Goal: Feedback & Contribution: Submit feedback/report problem

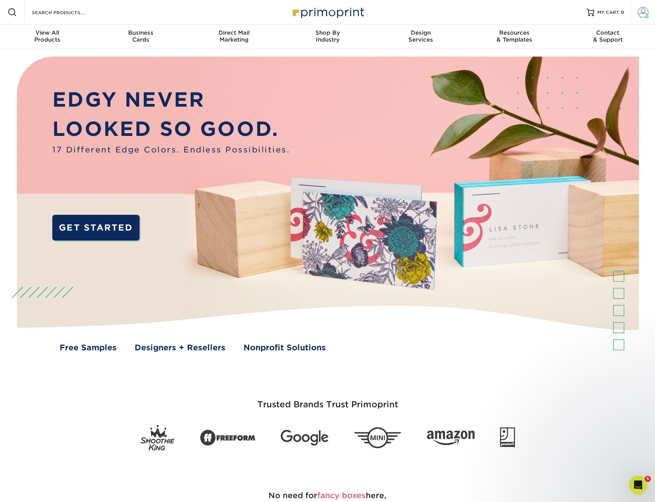
click at [640, 14] on span at bounding box center [643, 12] width 11 height 11
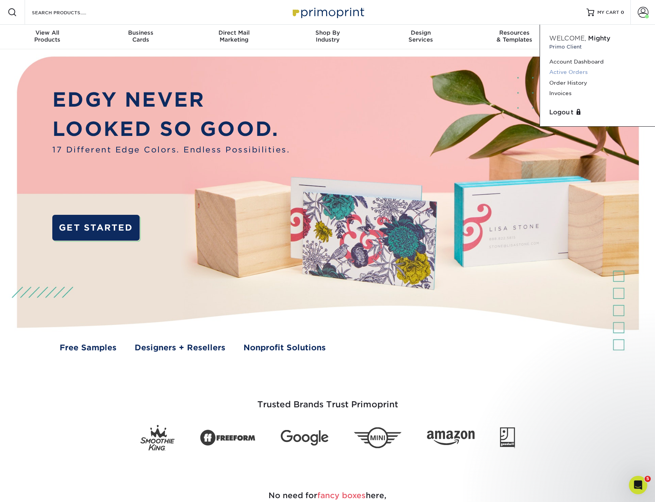
click at [563, 72] on link "Active Orders" at bounding box center [598, 72] width 97 height 10
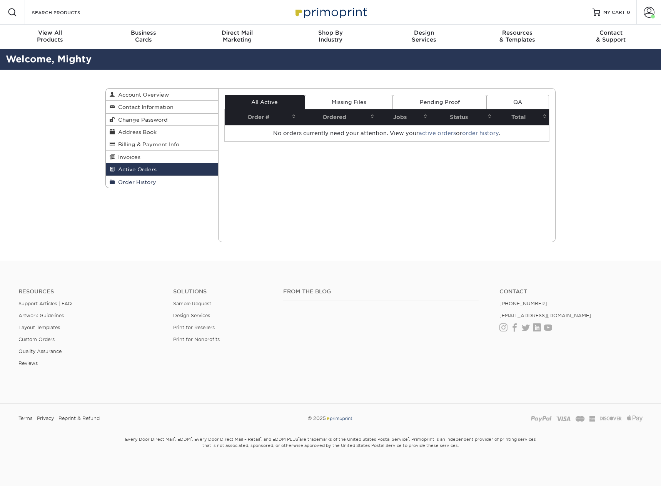
click at [134, 183] on span "Order History" at bounding box center [135, 182] width 41 height 6
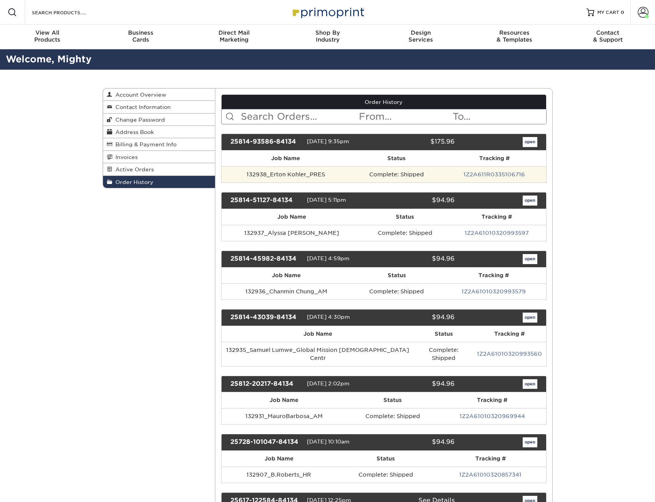
click at [432, 175] on td "Complete: Shipped" at bounding box center [396, 174] width 93 height 16
click at [343, 178] on td "132938_Erton Kohler_PRES" at bounding box center [286, 174] width 129 height 16
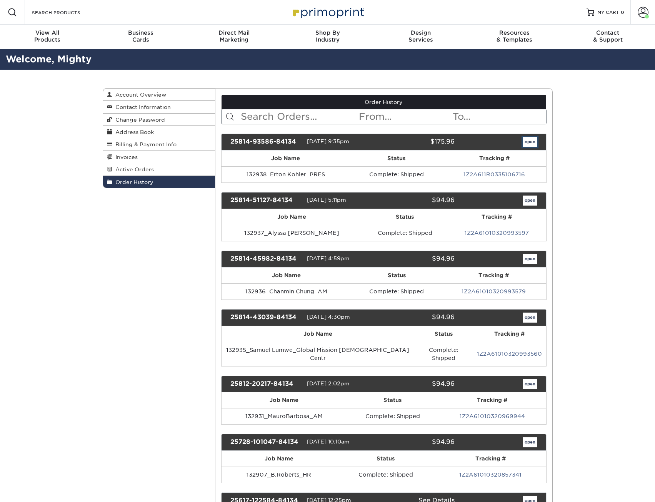
click at [527, 140] on link "open" at bounding box center [530, 142] width 15 height 10
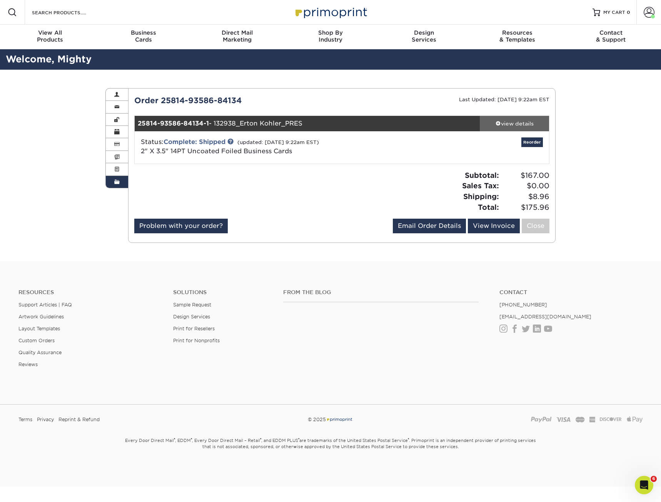
click at [520, 123] on div "view details" at bounding box center [514, 124] width 69 height 8
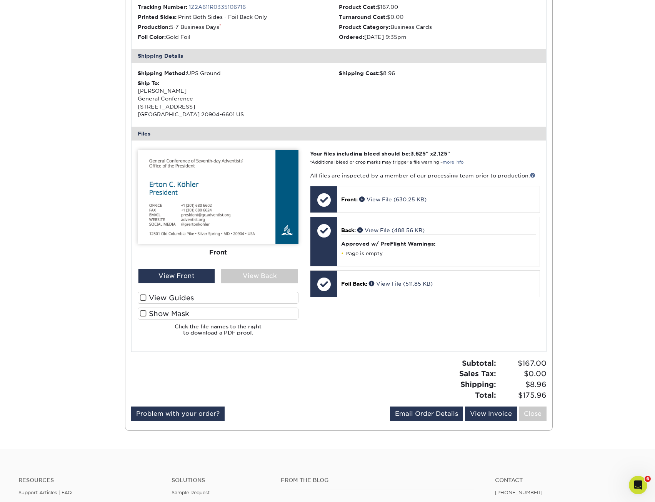
scroll to position [192, 0]
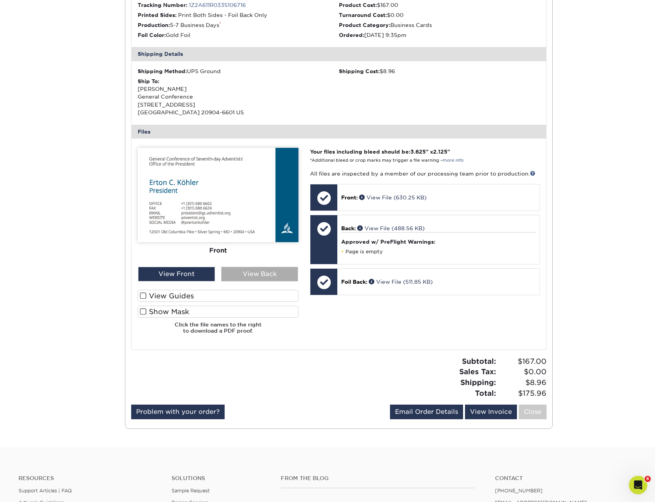
click at [246, 278] on div "View Back" at bounding box center [259, 274] width 77 height 15
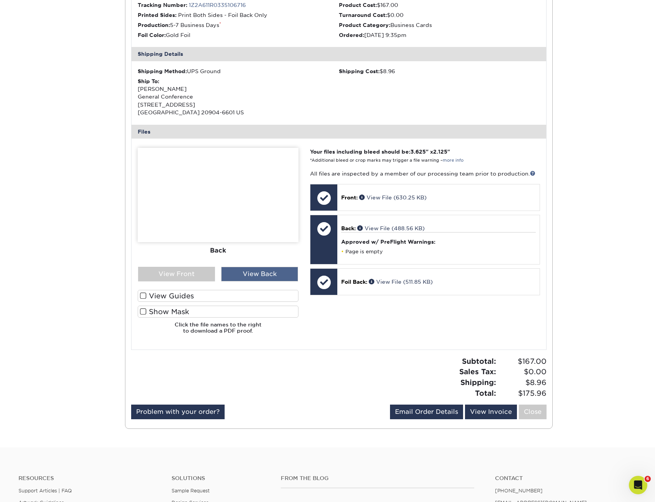
click at [247, 277] on div "View Back" at bounding box center [259, 274] width 77 height 15
click at [248, 277] on div "View Back" at bounding box center [259, 274] width 77 height 15
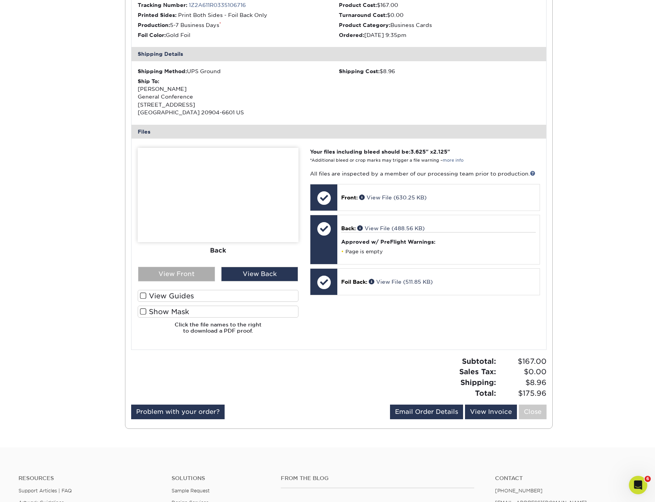
click at [203, 276] on div "View Front" at bounding box center [176, 274] width 77 height 15
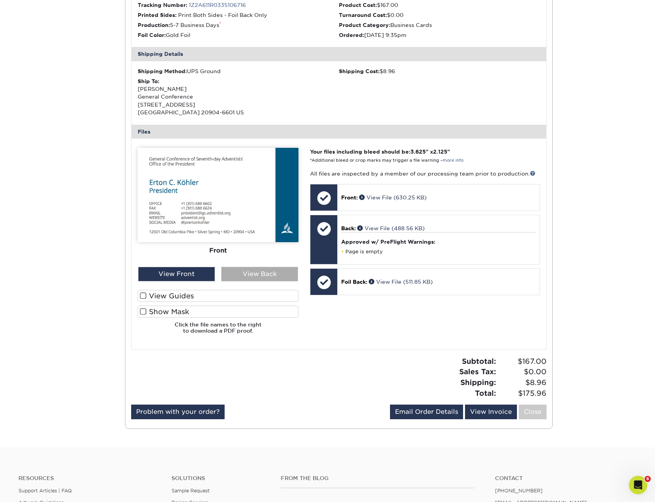
click at [261, 275] on div "View Back" at bounding box center [259, 274] width 77 height 15
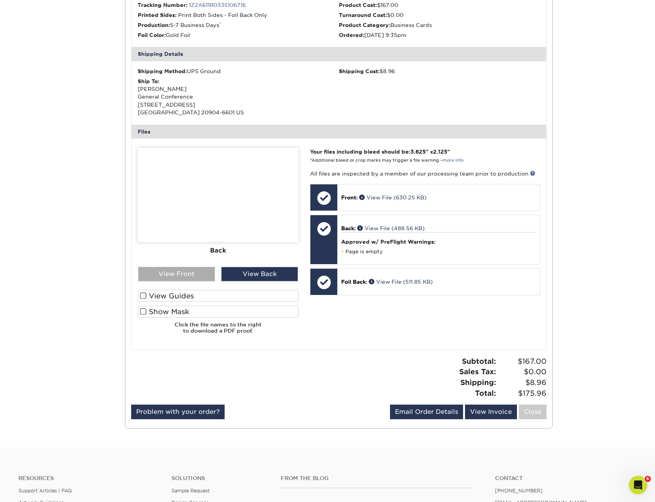
click at [190, 271] on div "View Front" at bounding box center [176, 274] width 77 height 15
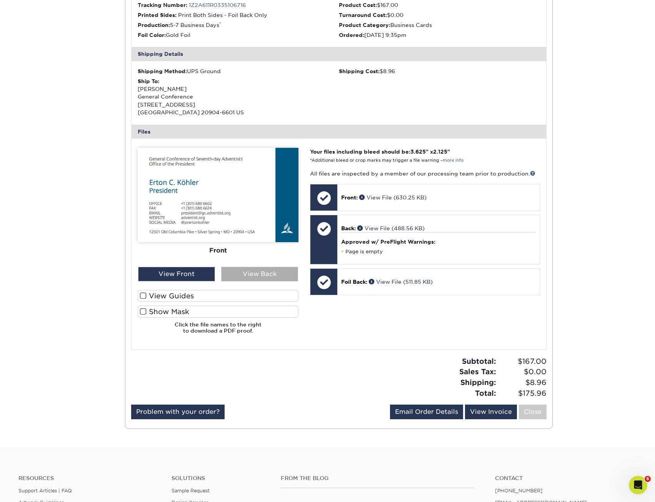
click at [256, 274] on div "View Back" at bounding box center [259, 274] width 77 height 15
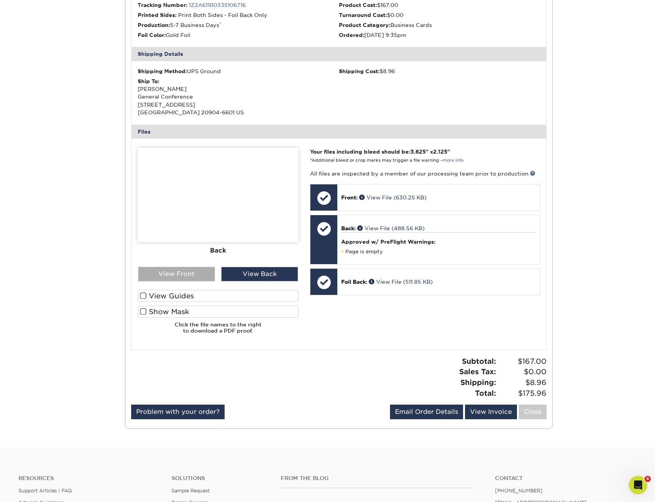
click at [194, 271] on div "View Front" at bounding box center [176, 274] width 77 height 15
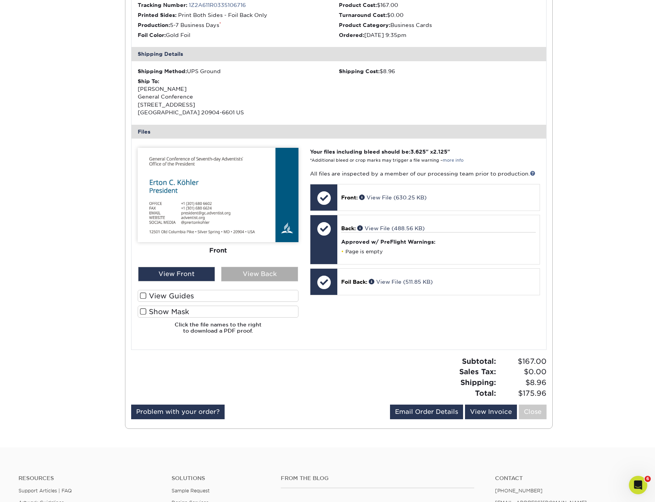
click at [251, 271] on div "View Back" at bounding box center [259, 274] width 77 height 15
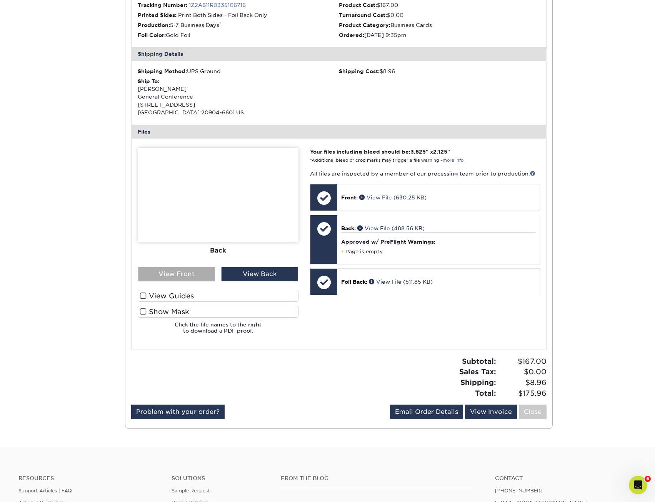
click at [213, 273] on div "View Front" at bounding box center [176, 274] width 77 height 15
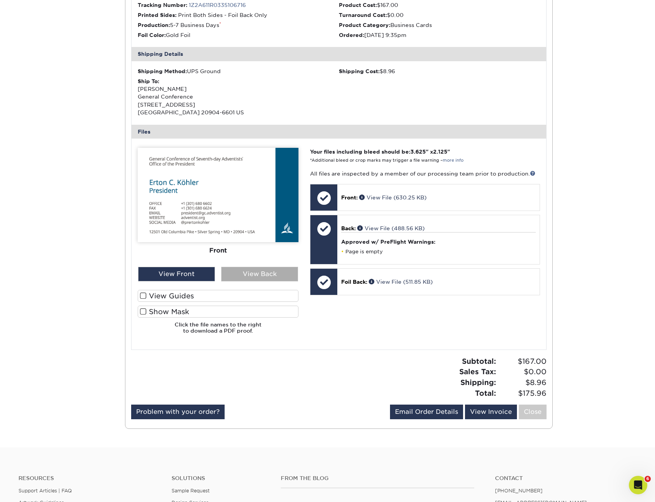
click at [264, 274] on div "View Back" at bounding box center [259, 274] width 77 height 15
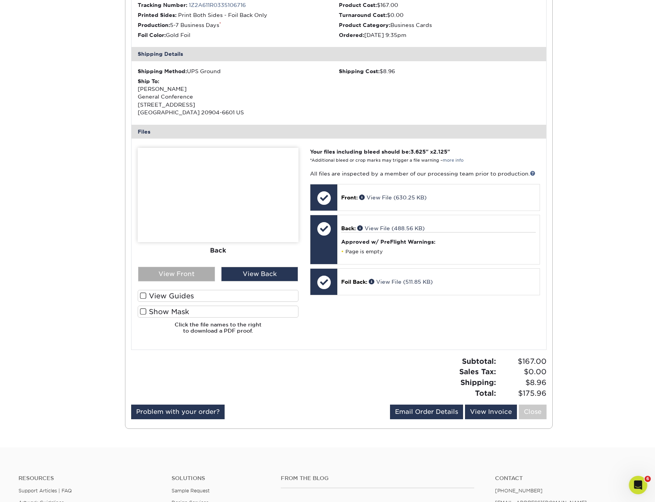
click at [182, 267] on div "View Front" at bounding box center [176, 274] width 77 height 15
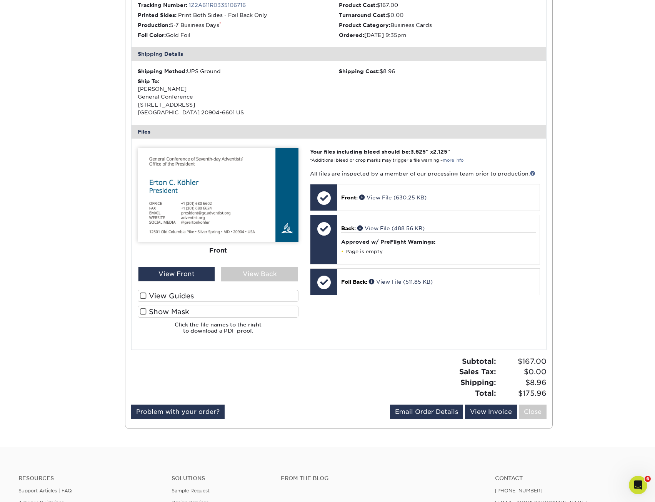
click at [242, 379] on div at bounding box center [232, 380] width 214 height 48
click at [219, 360] on div at bounding box center [232, 380] width 214 height 48
click at [187, 413] on link "Problem with your order?" at bounding box center [178, 411] width 94 height 15
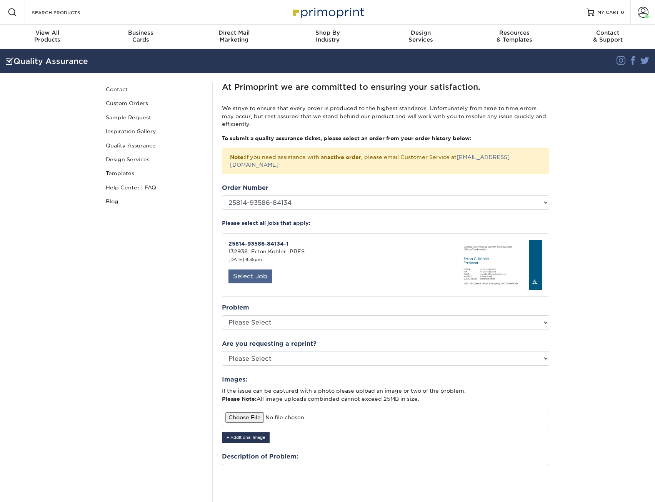
click at [247, 269] on div "Select Job" at bounding box center [250, 276] width 43 height 14
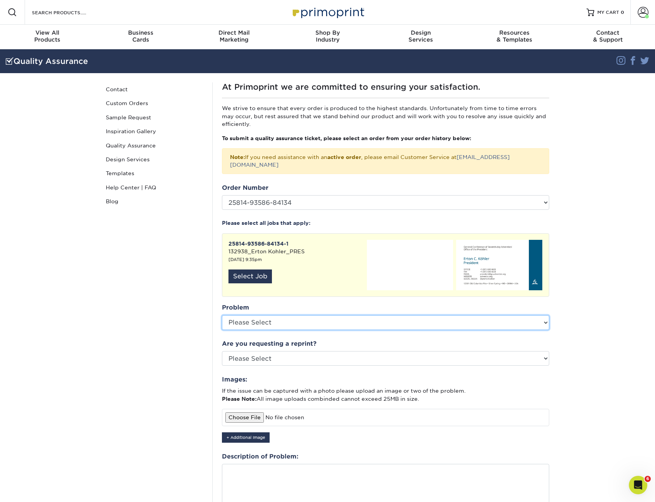
click at [259, 316] on select "Please Select Coating Missing Images Bindery Color Cutting Missing Hardware Shi…" at bounding box center [386, 322] width 328 height 15
select select "Color"
click at [222, 315] on select "Please Select Coating Missing Images Bindery Color Cutting Missing Hardware Shi…" at bounding box center [386, 322] width 328 height 15
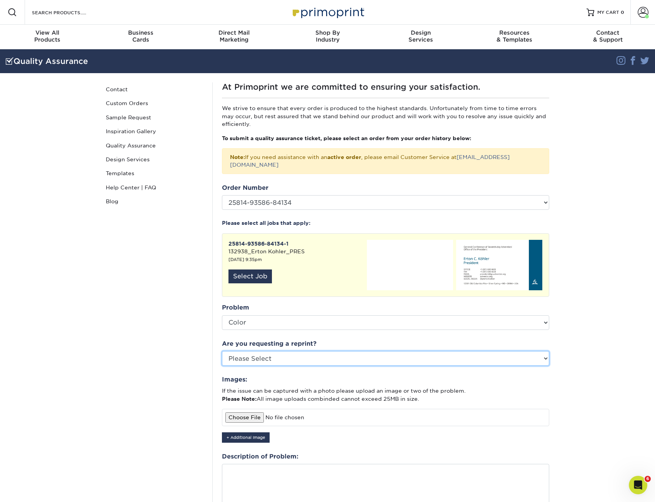
click at [248, 353] on select "Please Select Yes No Other" at bounding box center [386, 358] width 328 height 15
select select "yes"
click at [222, 351] on select "Please Select Yes No Other" at bounding box center [386, 358] width 328 height 15
click at [210, 364] on div "Quality Assurance Contact Custom Orders Sample Request Inspiration Gallery Qual…" at bounding box center [154, 327] width 115 height 490
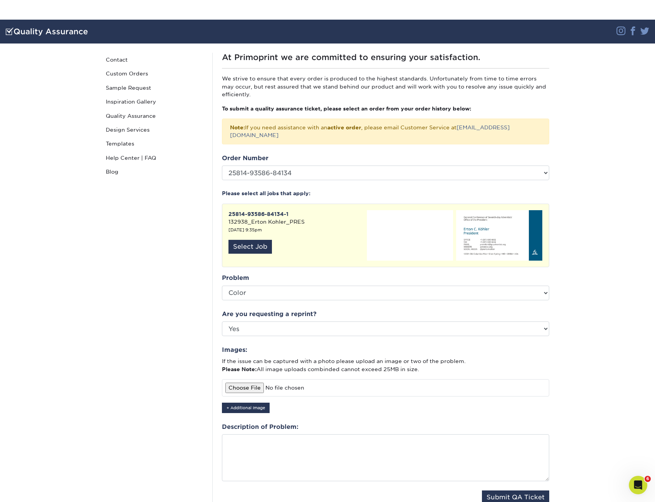
scroll to position [77, 0]
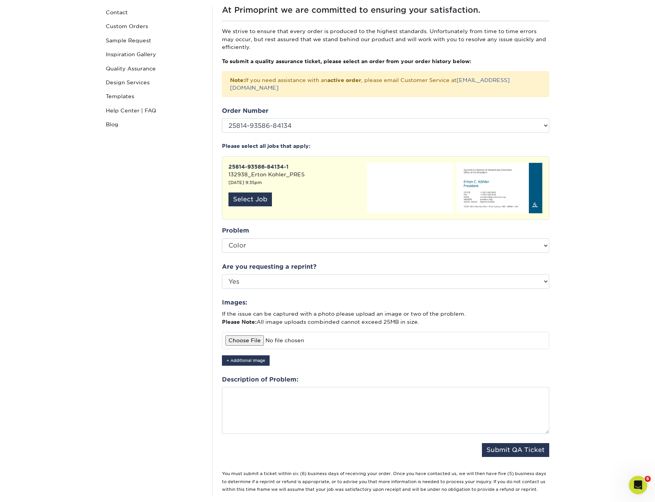
click at [244, 333] on input "file" at bounding box center [386, 340] width 328 height 17
type input "C:\fakepath\primoprint.jpg"
click at [250, 332] on input "file" at bounding box center [386, 340] width 328 height 17
click at [288, 403] on textarea at bounding box center [386, 410] width 328 height 47
type textarea "T"
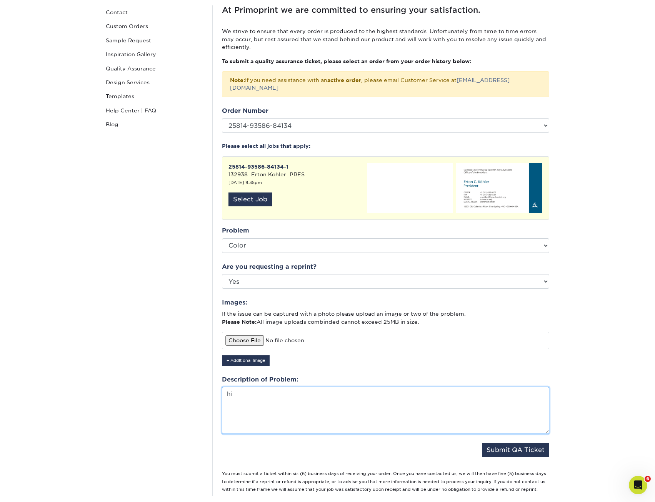
type textarea "h"
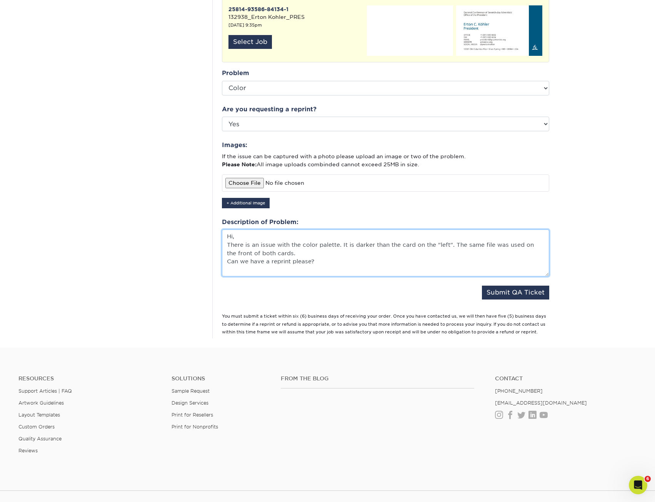
scroll to position [298, 0]
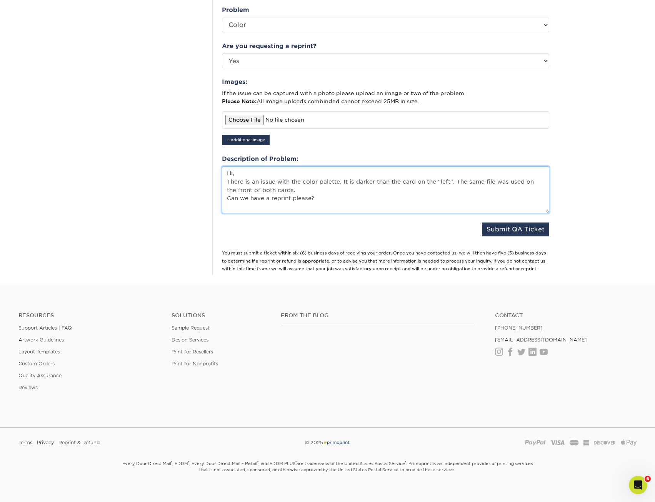
type textarea "Hi, There is an issue with the color palette. It is darker than the card on the…"
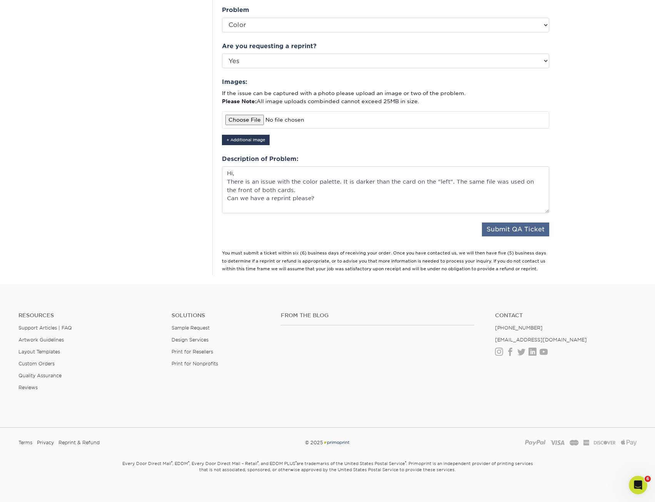
click at [530, 229] on fieldset "Order Number Please Select P2181478 P2181361 P2180096 P2179111 P2179103 P217770…" at bounding box center [386, 66] width 328 height 360
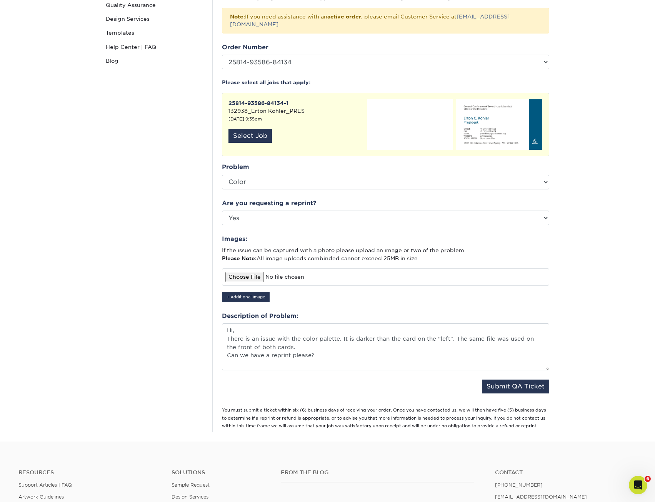
scroll to position [105, 0]
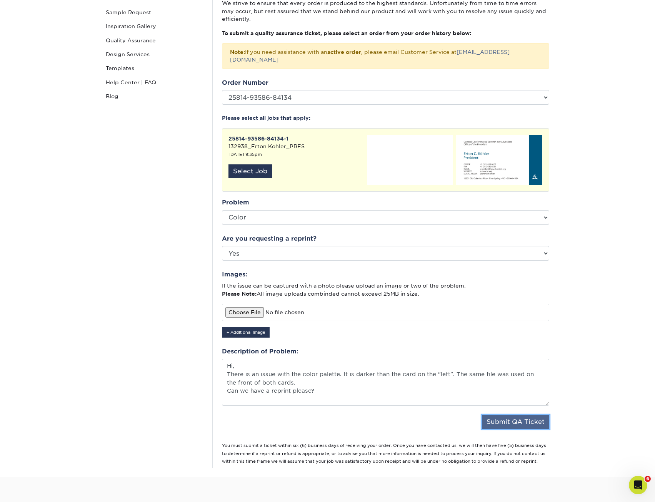
click at [490, 415] on button "Submit QA Ticket" at bounding box center [515, 422] width 67 height 14
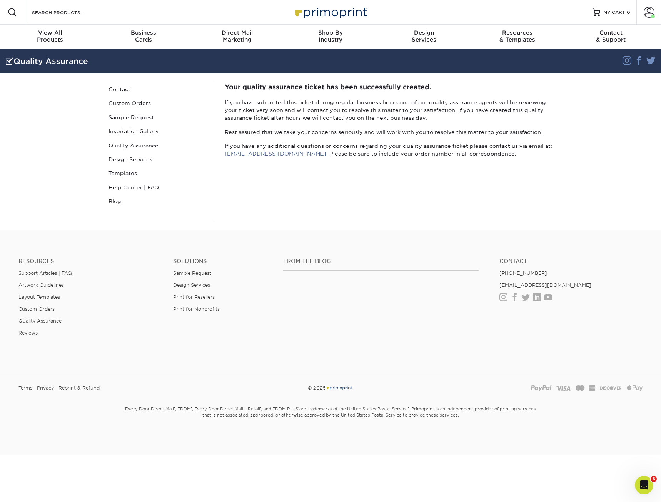
click at [400, 118] on p "If you have submitted this ticket during regular business hours one of our qual…" at bounding box center [389, 110] width 328 height 23
drag, startPoint x: 400, startPoint y: 118, endPoint x: 414, endPoint y: 121, distance: 14.7
click at [414, 121] on p "If you have submitted this ticket during regular business hours one of our qual…" at bounding box center [389, 110] width 328 height 23
click at [328, 12] on img at bounding box center [330, 12] width 77 height 17
